Goal: Information Seeking & Learning: Learn about a topic

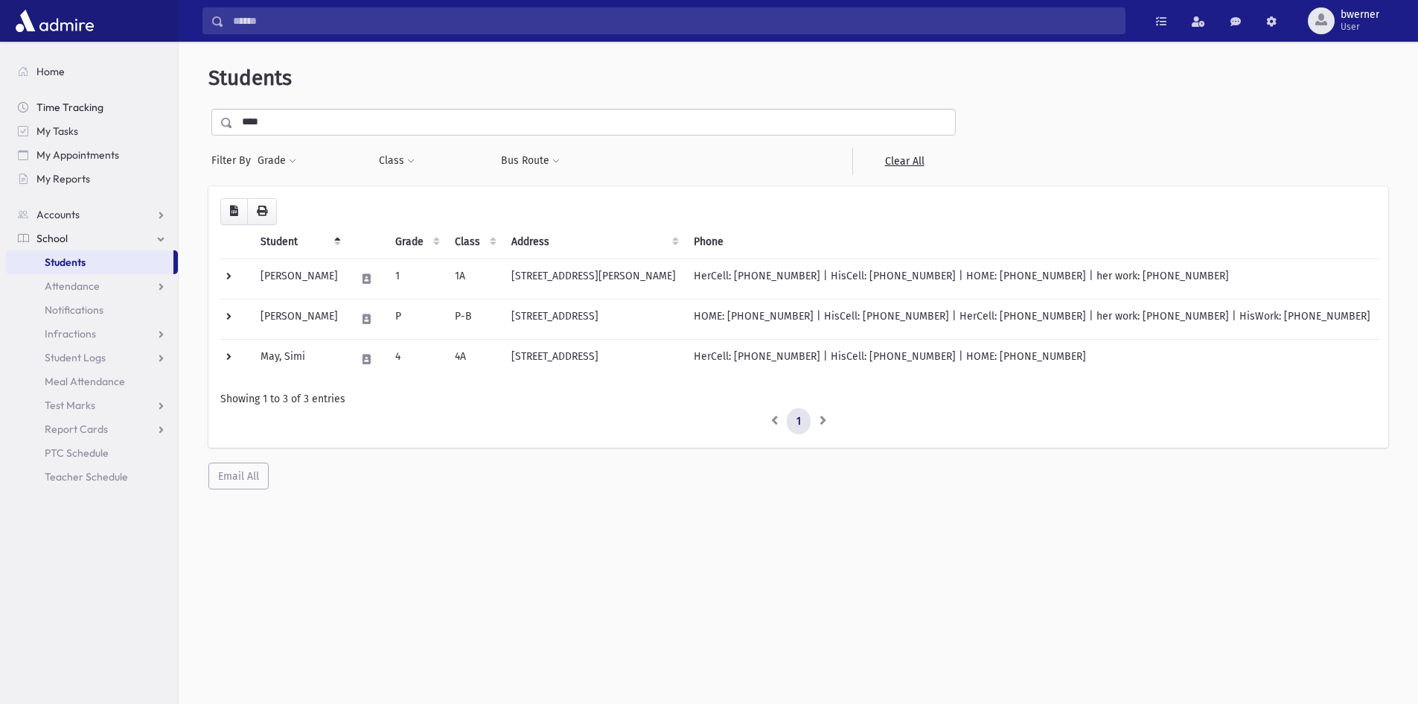
drag, startPoint x: 273, startPoint y: 118, endPoint x: 167, endPoint y: 106, distance: 106.4
click at [168, 108] on div "Search Results All Accounts" at bounding box center [709, 371] width 1418 height 743
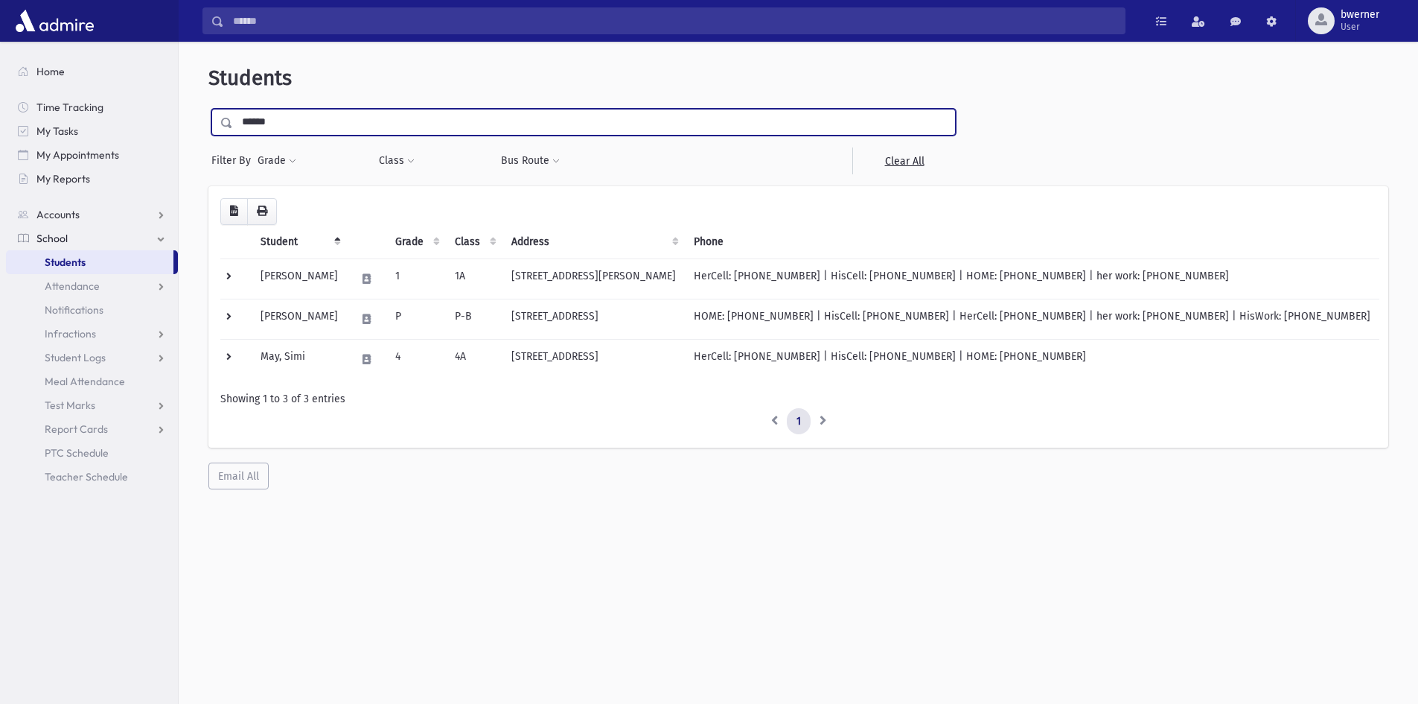
type input "******"
click at [208, 109] on input "submit" at bounding box center [229, 119] width 42 height 20
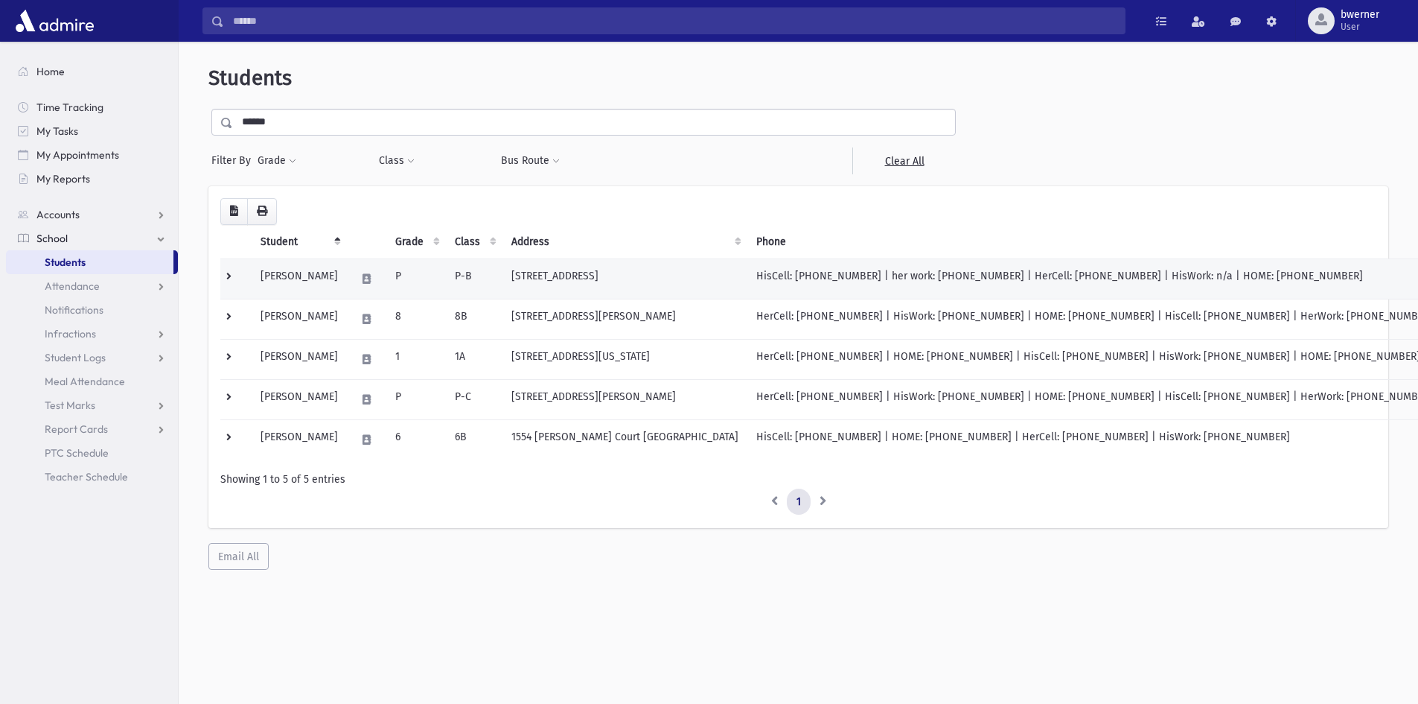
click at [602, 277] on td "[STREET_ADDRESS]" at bounding box center [625, 278] width 245 height 40
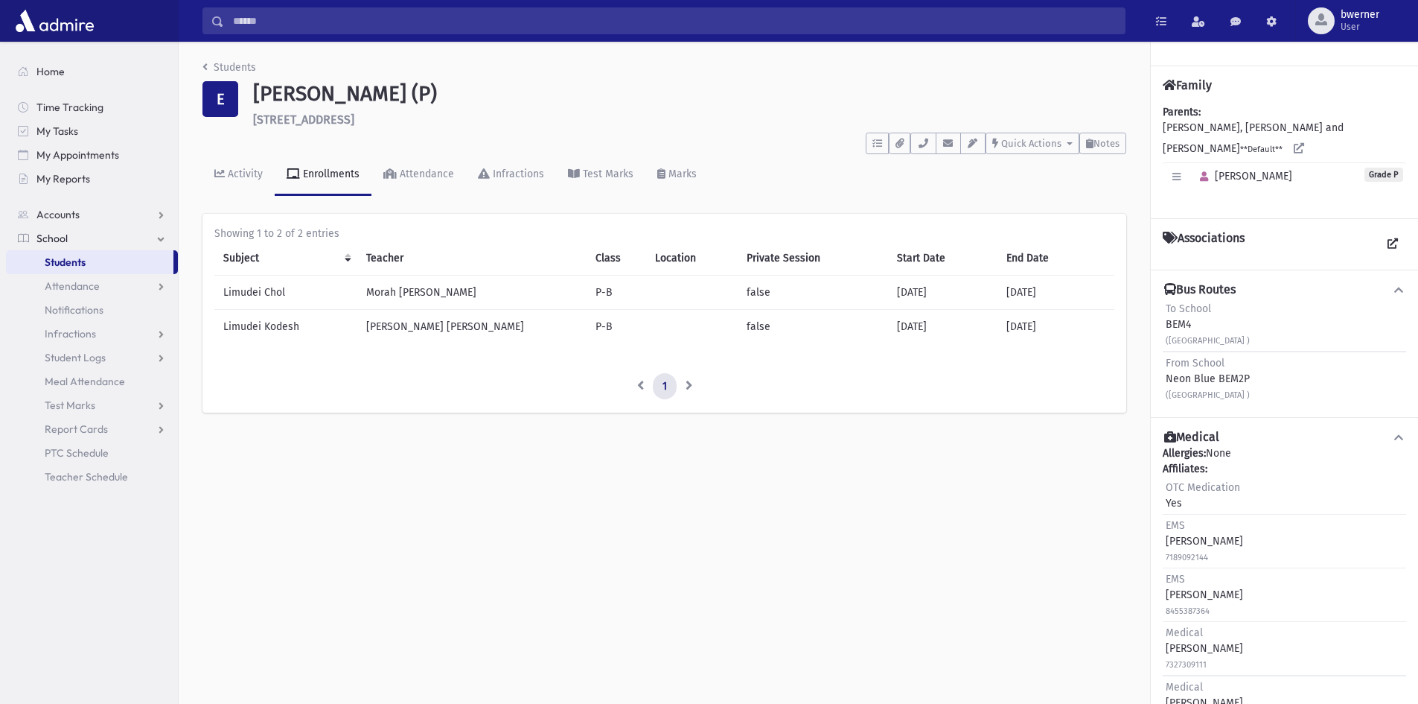
drag, startPoint x: 1170, startPoint y: 289, endPoint x: 1292, endPoint y: 331, distance: 128.6
click at [1292, 331] on div "To School BEM4 ([GEOGRAPHIC_DATA] )" at bounding box center [1284, 325] width 243 height 54
click at [1250, 336] on small "([GEOGRAPHIC_DATA] )" at bounding box center [1208, 341] width 84 height 10
drag, startPoint x: 1293, startPoint y: 325, endPoint x: 1149, endPoint y: 293, distance: 148.1
click at [1149, 293] on div "Students E [PERSON_NAME] (P) [STREET_ADDRESS] **** To Do's No open tasks Show L…" at bounding box center [799, 373] width 1240 height 662
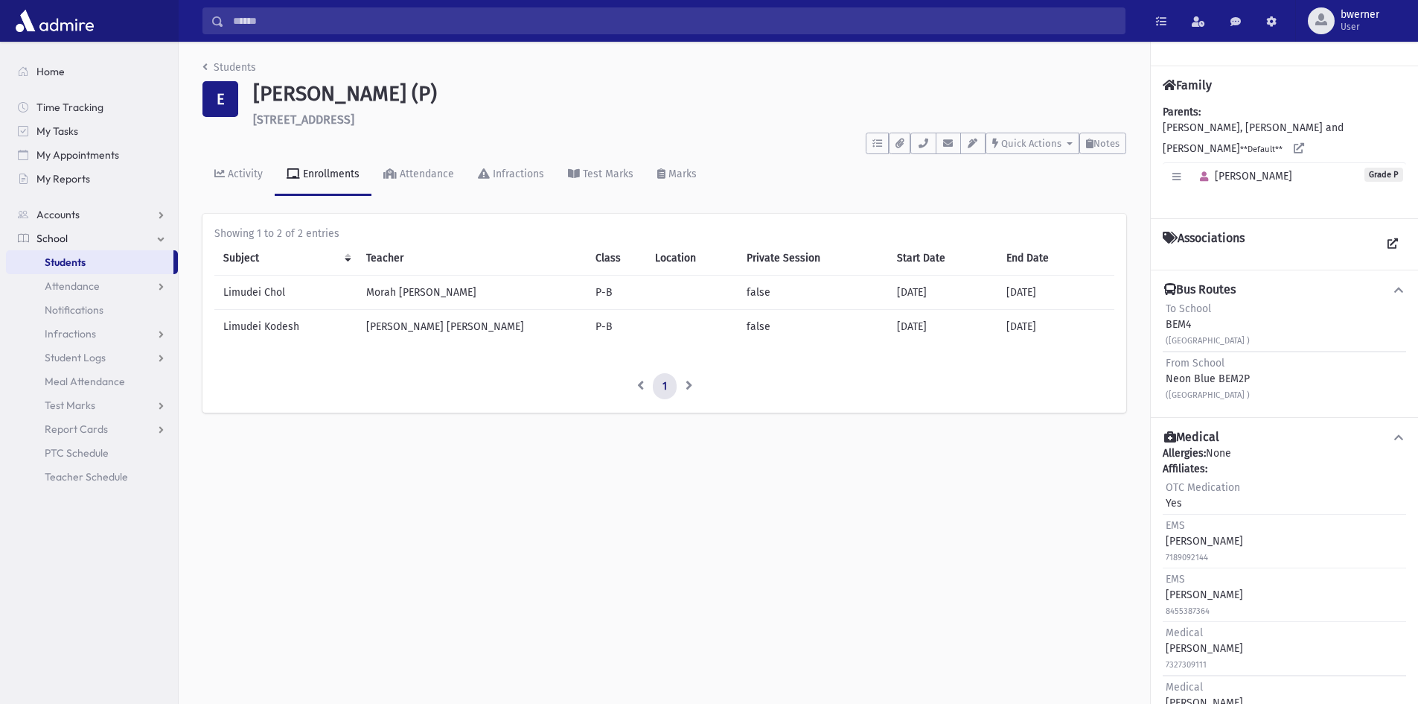
click at [1165, 298] on div "To School BEM4 ([GEOGRAPHIC_DATA] )" at bounding box center [1284, 325] width 243 height 54
click at [1172, 302] on span "To School" at bounding box center [1188, 308] width 45 height 13
drag, startPoint x: 1167, startPoint y: 290, endPoint x: 1297, endPoint y: 322, distance: 133.6
click at [1297, 322] on div "To School BEM4 ([GEOGRAPHIC_DATA] )" at bounding box center [1284, 325] width 243 height 54
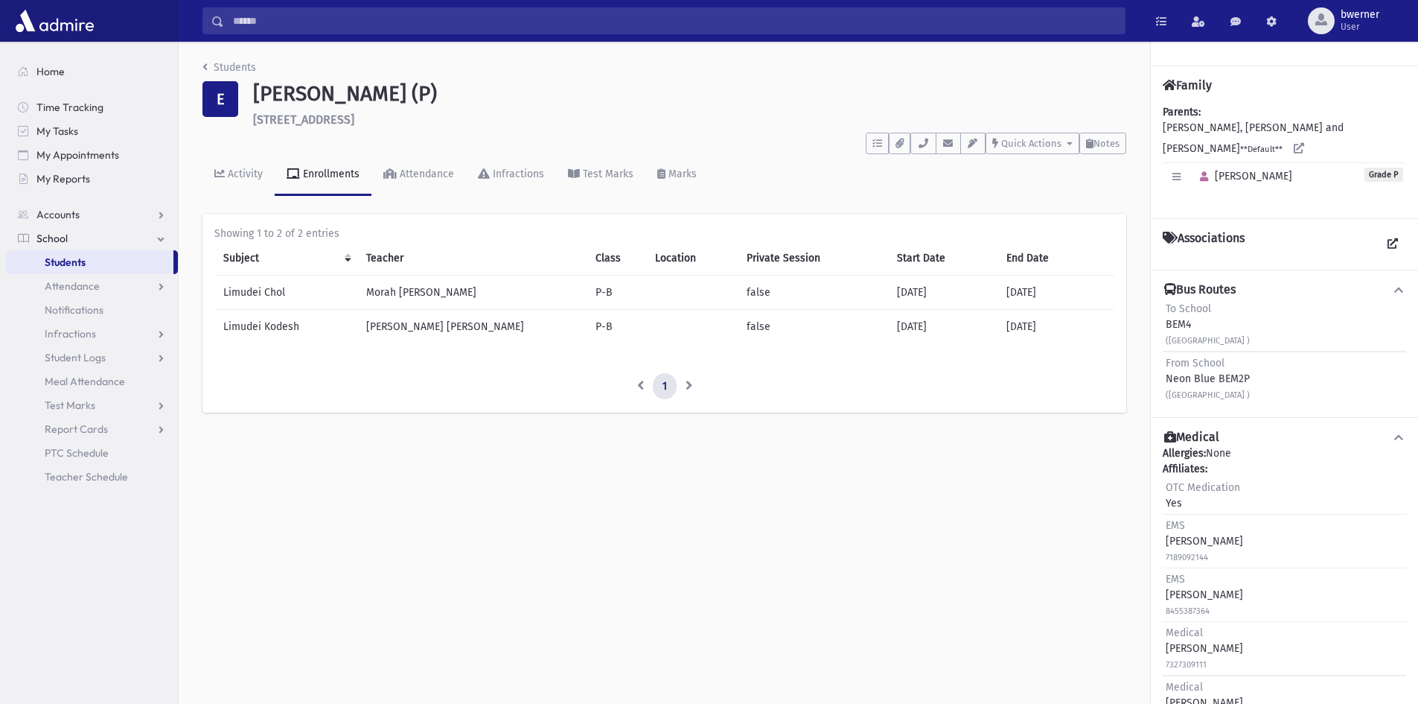
click at [1297, 323] on div "To School BEM4 ([GEOGRAPHIC_DATA] )" at bounding box center [1284, 325] width 243 height 54
drag, startPoint x: 1284, startPoint y: 323, endPoint x: 1165, endPoint y: 291, distance: 124.1
click at [1165, 298] on div "To School BEM4 ([GEOGRAPHIC_DATA] )" at bounding box center [1284, 325] width 243 height 54
click at [1183, 301] on div "To School BEM4 ([GEOGRAPHIC_DATA] )" at bounding box center [1208, 324] width 84 height 47
drag, startPoint x: 1169, startPoint y: 293, endPoint x: 1311, endPoint y: 387, distance: 170.8
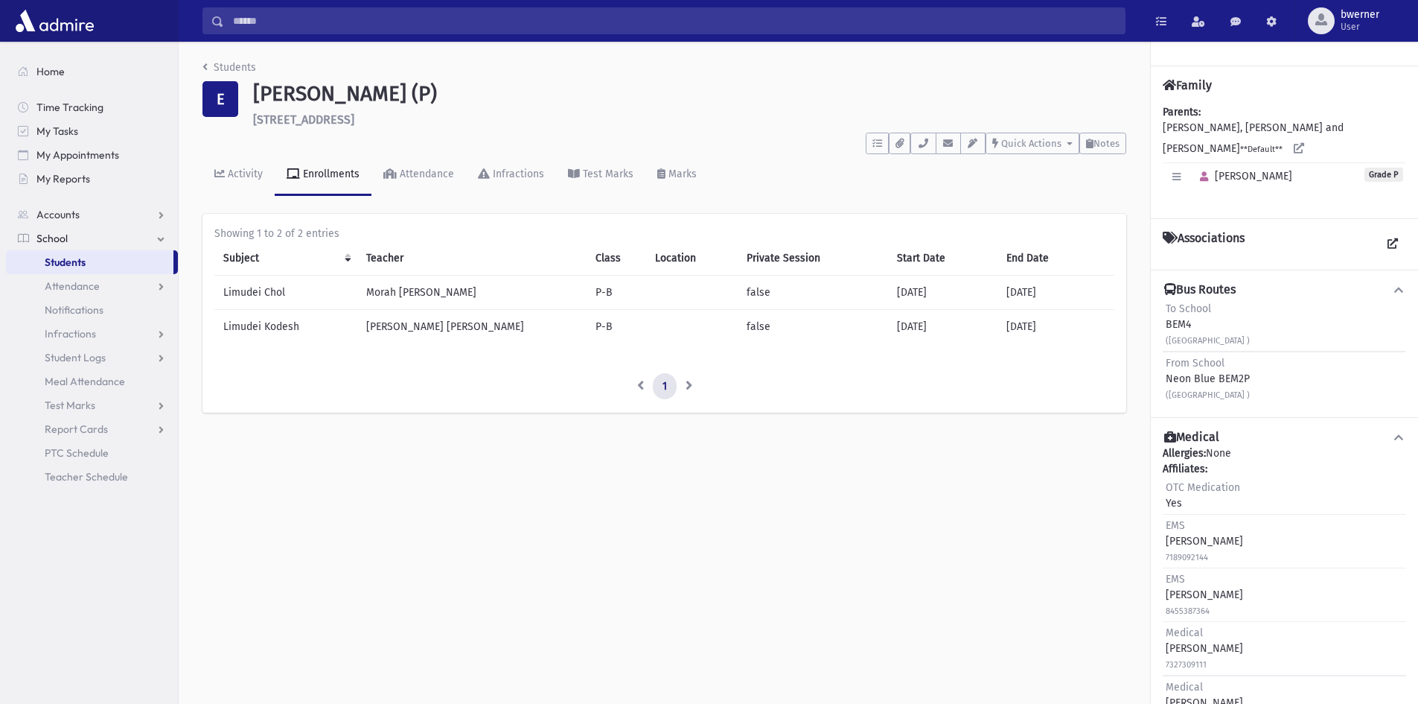
click at [1311, 387] on div "To School BEM4 ([GEOGRAPHIC_DATA] ) From School Neon Blue BEM2P ([GEOGRAPHIC_DA…" at bounding box center [1284, 351] width 243 height 107
click at [1309, 389] on div "From School Neon Blue BEM2P ([GEOGRAPHIC_DATA] )" at bounding box center [1284, 378] width 243 height 54
drag, startPoint x: 1304, startPoint y: 383, endPoint x: 1159, endPoint y: 278, distance: 179.2
click at [1159, 278] on div "Bus Routes To School BEM4 ([GEOGRAPHIC_DATA] ) From School Neon Blue BEM2P ([GE…" at bounding box center [1284, 343] width 267 height 147
click at [1197, 332] on div "([GEOGRAPHIC_DATA] )" at bounding box center [1208, 340] width 84 height 16
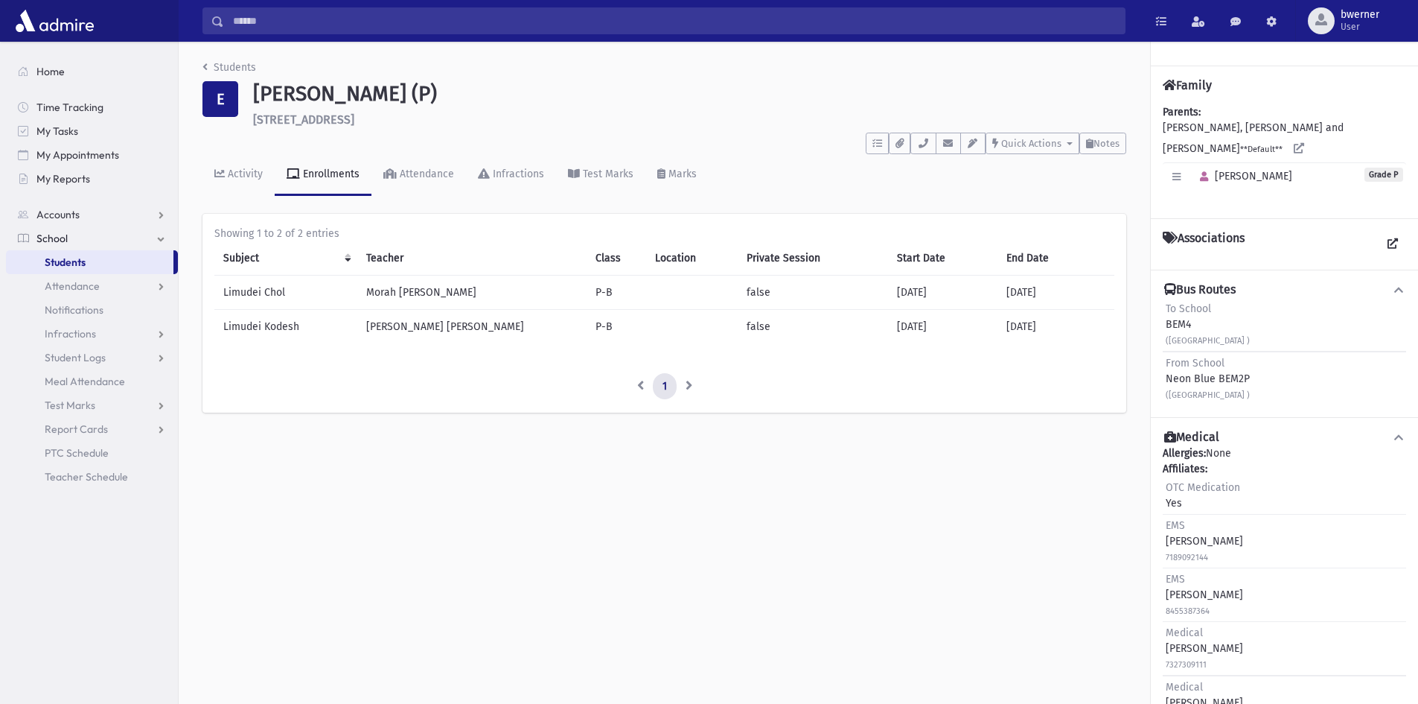
drag, startPoint x: 1171, startPoint y: 293, endPoint x: 1289, endPoint y: 384, distance: 148.6
click at [1289, 384] on div "To School BEM4 ([GEOGRAPHIC_DATA] ) From School Neon Blue BEM2P ([GEOGRAPHIC_DA…" at bounding box center [1284, 351] width 243 height 107
click at [1289, 384] on div "From School Neon Blue BEM2P ([GEOGRAPHIC_DATA] )" at bounding box center [1284, 378] width 243 height 54
drag, startPoint x: 1283, startPoint y: 375, endPoint x: 1157, endPoint y: 293, distance: 150.1
click at [1157, 293] on div "Bus Routes To School BEM4 ([GEOGRAPHIC_DATA] ) From School Neon Blue BEM2P ([GE…" at bounding box center [1284, 343] width 267 height 147
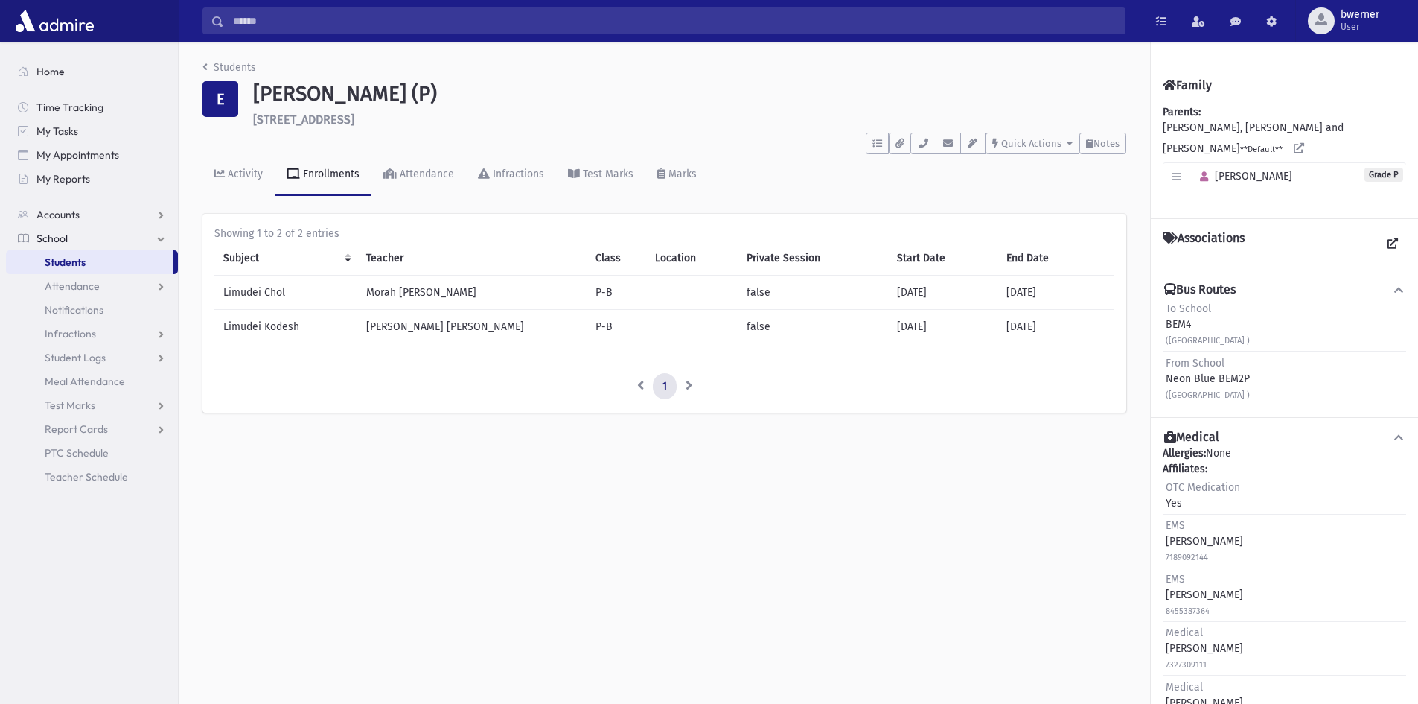
click at [1183, 307] on div "To School BEM4 ([GEOGRAPHIC_DATA] )" at bounding box center [1208, 324] width 84 height 47
drag, startPoint x: 1168, startPoint y: 294, endPoint x: 1284, endPoint y: 381, distance: 145.2
click at [1284, 381] on div "To School BEM4 ([GEOGRAPHIC_DATA] ) From School Neon Blue BEM2P ([GEOGRAPHIC_DA…" at bounding box center [1284, 351] width 243 height 107
click at [1290, 381] on div "From School Neon Blue BEM2P ([GEOGRAPHIC_DATA] )" at bounding box center [1284, 378] width 243 height 54
drag, startPoint x: 1290, startPoint y: 381, endPoint x: 1163, endPoint y: 288, distance: 157.7
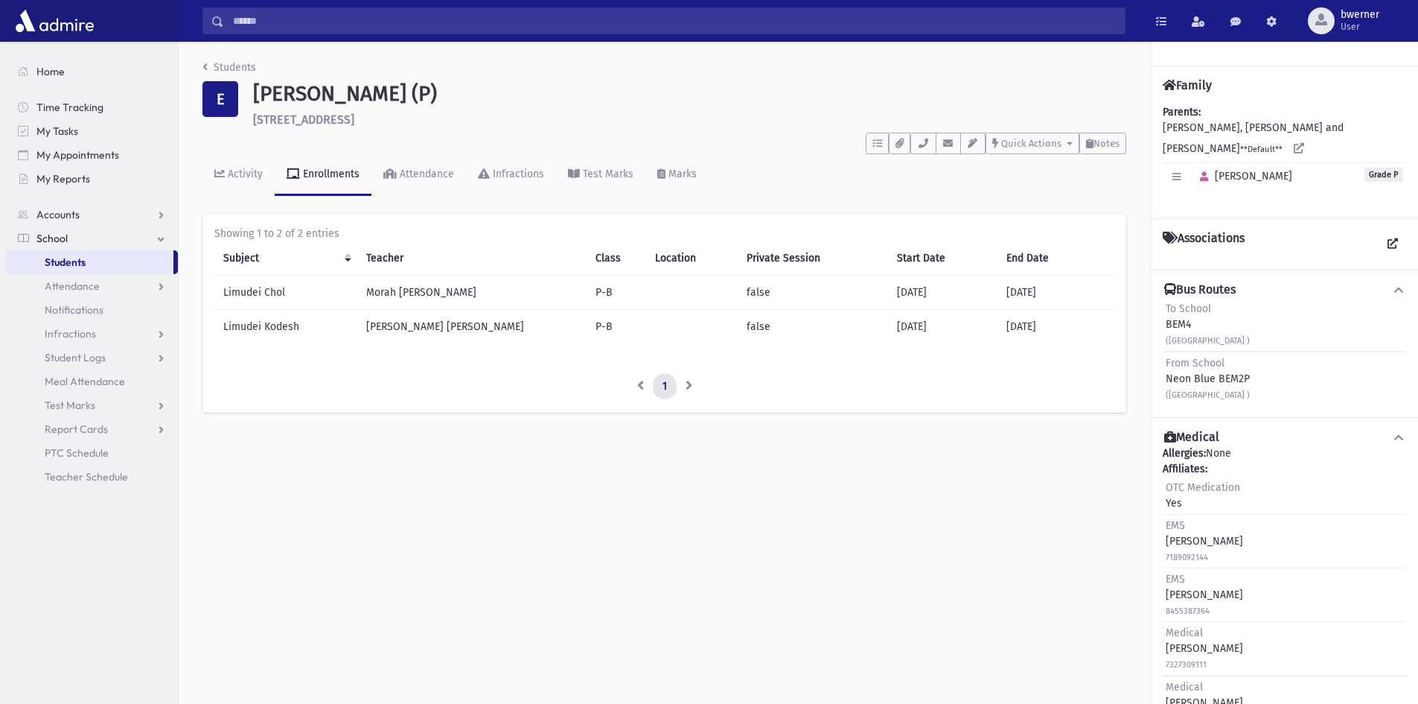
click at [1163, 298] on div "To School BEM4 ([GEOGRAPHIC_DATA] ) From School Neon Blue BEM2P ([GEOGRAPHIC_DA…" at bounding box center [1284, 351] width 243 height 107
click at [1186, 301] on div "To School BEM4 ([GEOGRAPHIC_DATA] )" at bounding box center [1208, 324] width 84 height 47
drag, startPoint x: 1169, startPoint y: 291, endPoint x: 1294, endPoint y: 383, distance: 155.0
click at [1294, 383] on div "To School BEM4 ([GEOGRAPHIC_DATA] ) From School Neon Blue BEM2P ([GEOGRAPHIC_DA…" at bounding box center [1284, 351] width 243 height 107
click at [1294, 383] on div "From School Neon Blue BEM2P ([GEOGRAPHIC_DATA] )" at bounding box center [1284, 378] width 243 height 54
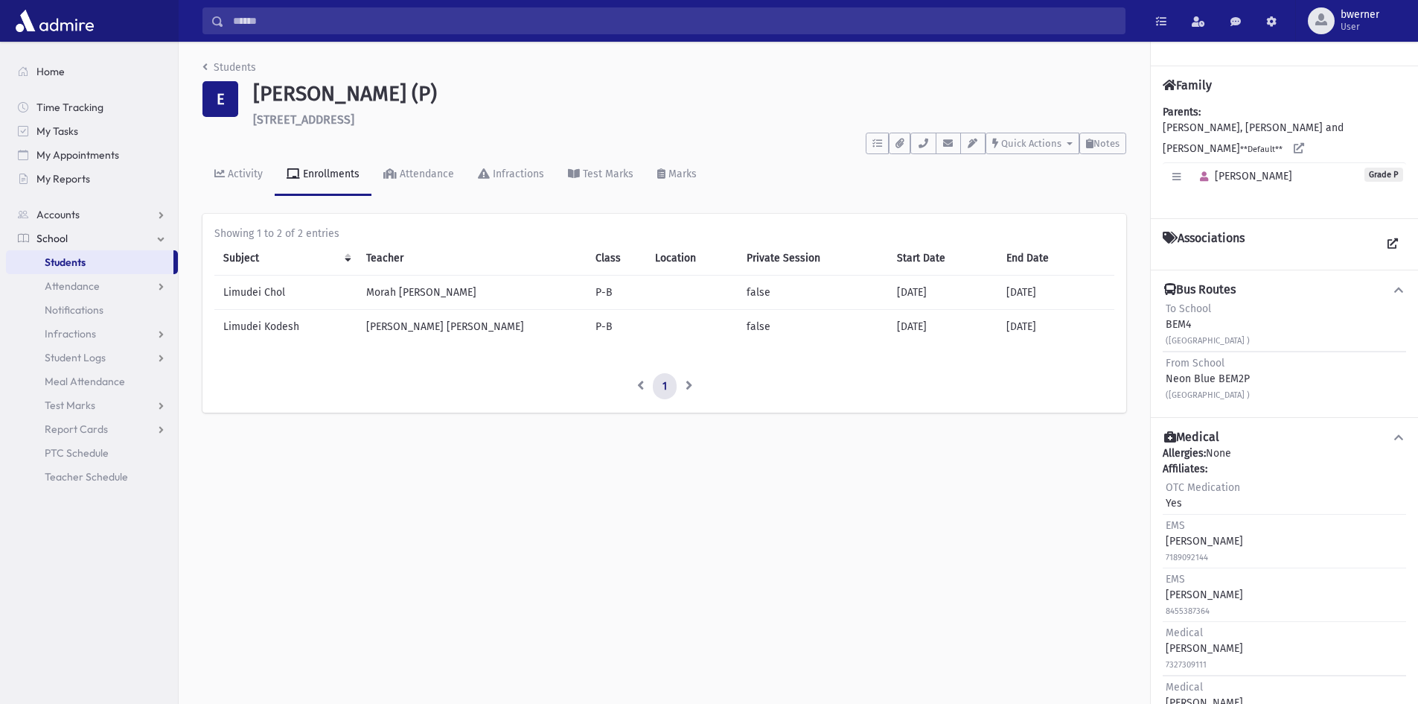
drag, startPoint x: 1263, startPoint y: 325, endPoint x: 1164, endPoint y: 276, distance: 110.2
click at [1164, 276] on div "Bus Routes To School BEM4 ([GEOGRAPHIC_DATA] ) From School Neon Blue BEM2P ([GE…" at bounding box center [1284, 343] width 267 height 147
click at [1185, 302] on div "To School BEM4 ([GEOGRAPHIC_DATA] )" at bounding box center [1208, 324] width 84 height 47
click at [1207, 363] on div "From School Neon Blue BEM2P ([GEOGRAPHIC_DATA] )" at bounding box center [1208, 378] width 84 height 47
